Goal: Check status: Check status

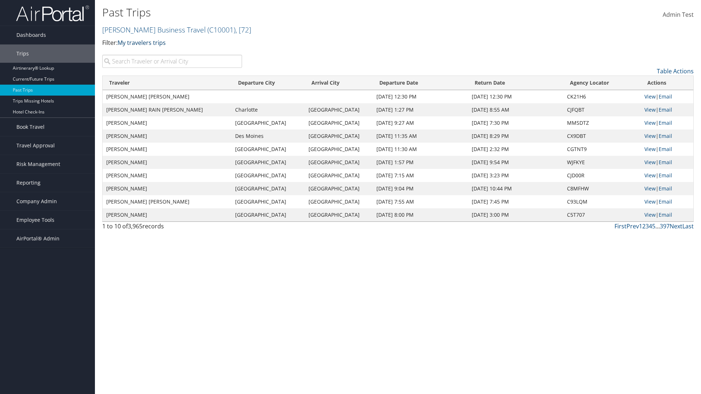
click at [143, 42] on link "My travelers trips" at bounding box center [142, 43] width 48 height 8
click at [0, 0] on link "My trips" at bounding box center [0, 0] width 0 height 0
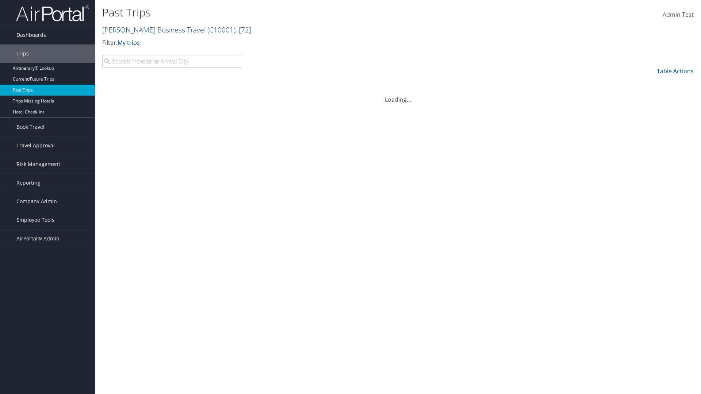
click at [130, 42] on link "My trips" at bounding box center [129, 43] width 22 height 8
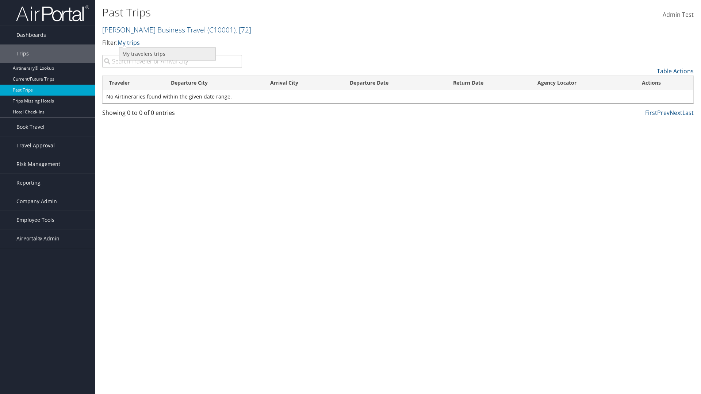
click at [167, 54] on link "My travelers trips" at bounding box center [167, 54] width 96 height 12
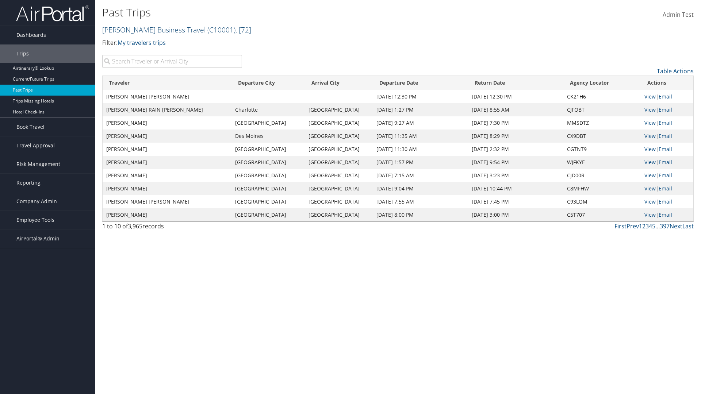
click at [150, 30] on link "Christopherson Business Travel ( C10001 ) , [ 72 ]" at bounding box center [176, 30] width 149 height 10
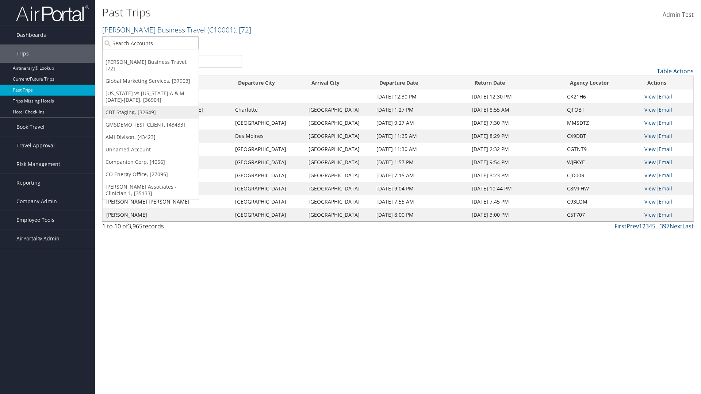
click at [150, 106] on link "CBT Staging, [32649]" at bounding box center [151, 112] width 96 height 12
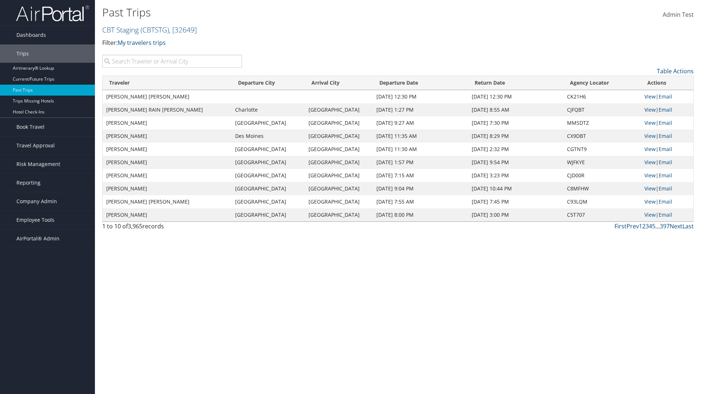
click at [168, 83] on th "Traveler" at bounding box center [167, 83] width 129 height 14
